Goal: Information Seeking & Learning: Learn about a topic

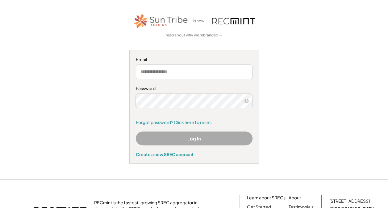
scroll to position [93, 0]
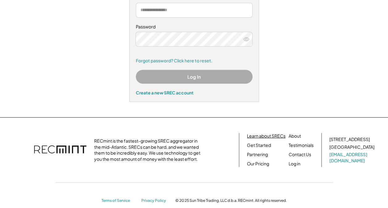
click at [280, 136] on link "Learn about SRECs" at bounding box center [266, 136] width 39 height 6
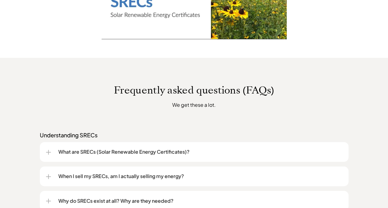
scroll to position [463, 0]
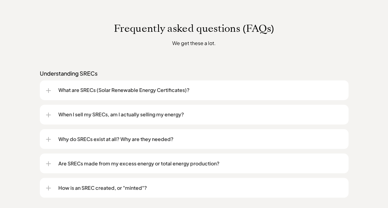
click at [50, 91] on div at bounding box center [48, 90] width 5 height 5
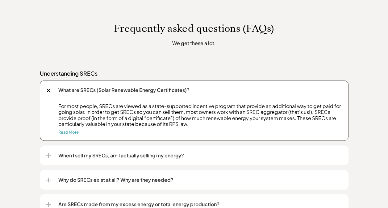
click at [45, 156] on div "When I sell my SRECs, am I actually selling my energy?" at bounding box center [194, 155] width 309 height 20
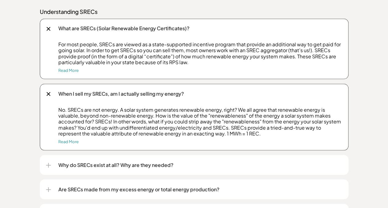
scroll to position [587, 0]
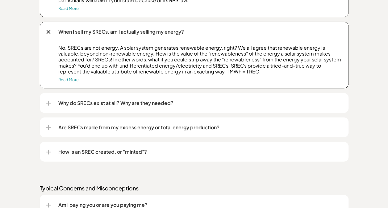
click at [46, 151] on div at bounding box center [48, 152] width 5 height 5
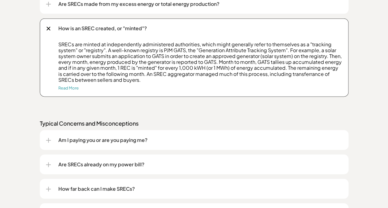
scroll to position [741, 0]
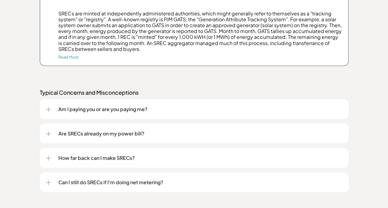
click at [75, 112] on p "Am I paying you or are you paying me?" at bounding box center [200, 109] width 284 height 7
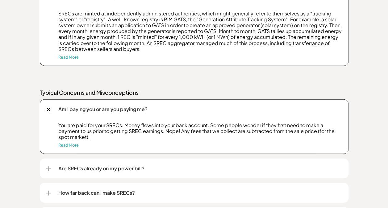
click at [81, 171] on p "Are SRECs already on my power bill?" at bounding box center [200, 168] width 284 height 7
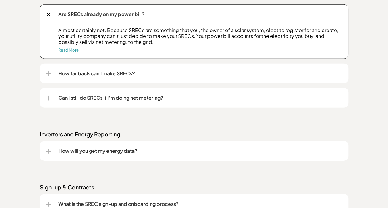
scroll to position [926, 0]
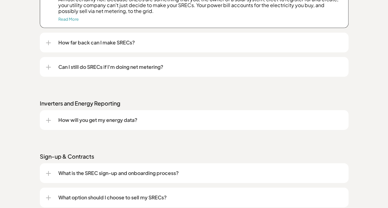
click at [112, 68] on p "Can I still do SRECs if I'm doing net metering?" at bounding box center [200, 66] width 284 height 7
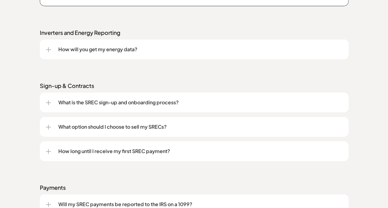
scroll to position [1081, 0]
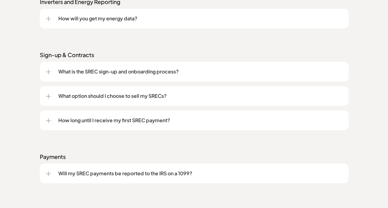
click at [128, 97] on p "What option should I choose to sell my SRECs?" at bounding box center [200, 95] width 284 height 7
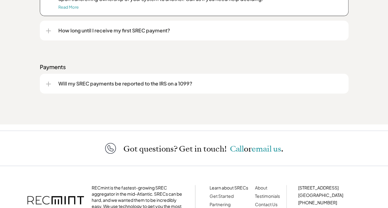
scroll to position [1266, 0]
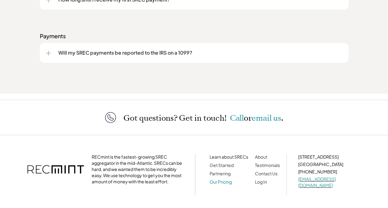
click at [225, 185] on link "Our Pricing" at bounding box center [221, 182] width 22 height 6
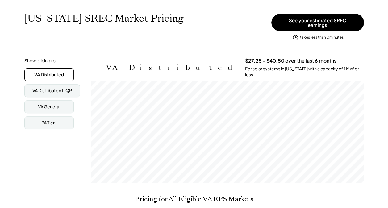
scroll to position [124, 0]
